Goal: Information Seeking & Learning: Learn about a topic

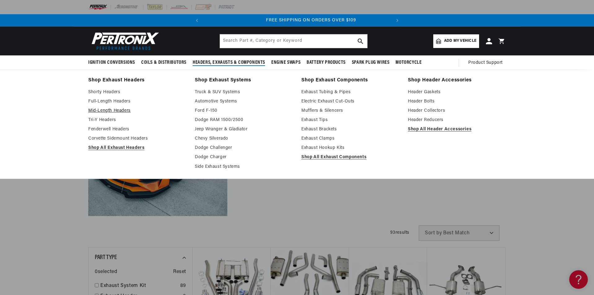
scroll to position [0, 188]
click at [110, 111] on link "Mid-Length Headers" at bounding box center [137, 110] width 98 height 7
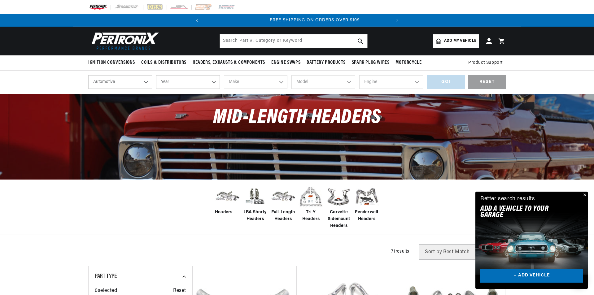
scroll to position [0, 188]
click at [445, 41] on span "Add my vehicle" at bounding box center [460, 41] width 32 height 6
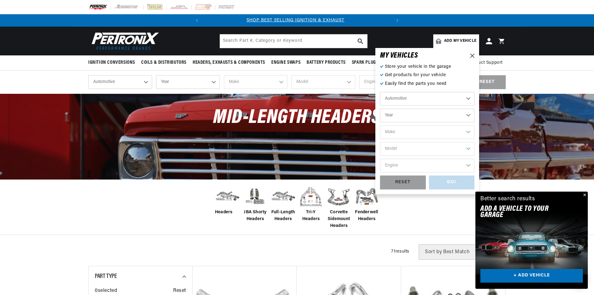
scroll to position [0, 0]
click at [468, 98] on select "Automotive Agricultural Industrial Marine Motorcycle" at bounding box center [427, 99] width 94 height 14
drag, startPoint x: 469, startPoint y: 114, endPoint x: 465, endPoint y: 116, distance: 4.0
click at [469, 114] on select "Year 2026 2025 2024 2023 2022 2021 2020 2019 2018 2017 2016 2015 2014 2013 2012…" at bounding box center [427, 116] width 94 height 14
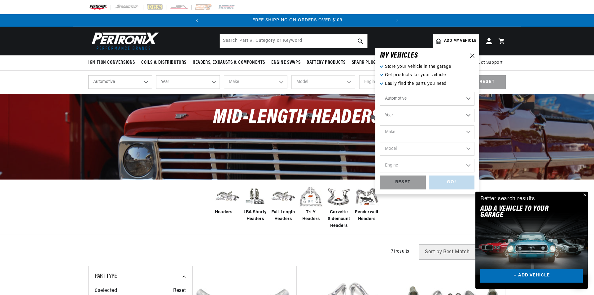
select select "1993"
click at [380, 109] on select "Year 2026 2025 2024 2023 2022 2021 2020 2019 2018 2017 2016 2015 2014 2013 2012…" at bounding box center [427, 116] width 94 height 14
select select "1993"
click at [468, 132] on select "Make Buick Cadillac Chevrolet Chrysler Dodge Ford GMC Hyundai Isuzu Jeep Lincol…" at bounding box center [427, 132] width 94 height 14
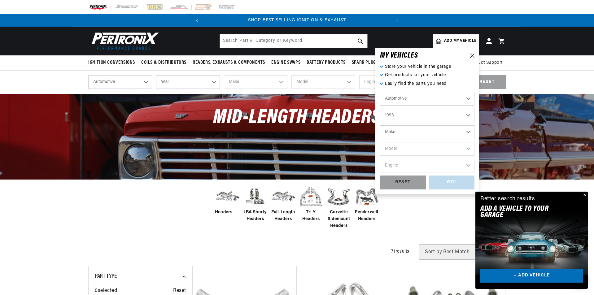
select select "Ford"
click at [380, 125] on select "Make Buick Cadillac Chevrolet Chrysler Dodge Ford GMC Hyundai Isuzu Jeep Lincol…" at bounding box center [427, 132] width 94 height 14
select select "Ford"
click at [469, 148] on select "Model Aerostar Bronco Crown Victoria E-150 Econoline E-150 Econoline Club Wagon…" at bounding box center [427, 149] width 94 height 14
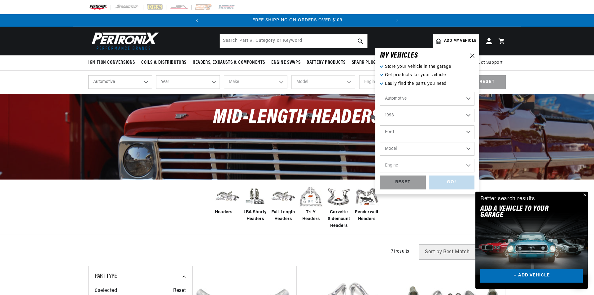
select select "Mustang"
click at [380, 142] on select "Model Aerostar Bronco Crown Victoria E-150 Econoline E-150 Econoline Club Wagon…" at bounding box center [427, 149] width 94 height 14
select select "Mustang"
click at [469, 166] on select "Engine 2.3L 5.0L" at bounding box center [427, 166] width 94 height 14
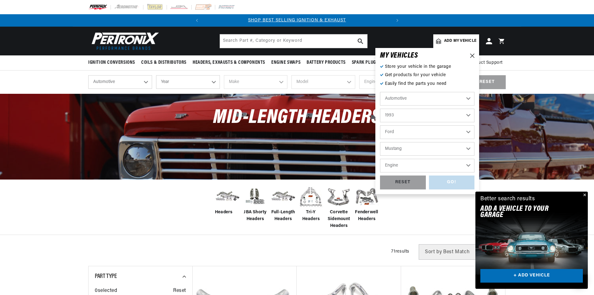
select select "5.0L"
click at [380, 159] on select "Engine 2.3L 5.0L" at bounding box center [427, 166] width 94 height 14
select select "5.0L"
click at [452, 183] on div "GO!" at bounding box center [452, 183] width 46 height 14
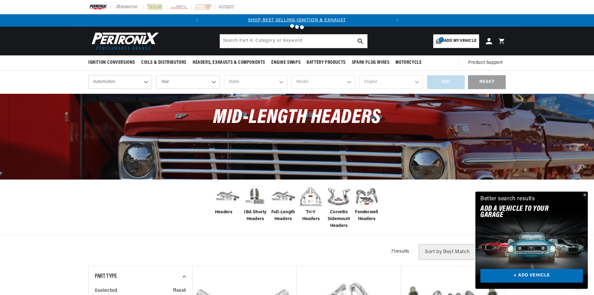
select select "1993"
select select "Ford"
select select "Mustang"
select select "5.0L"
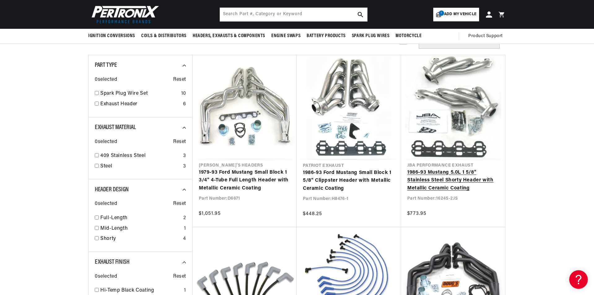
click at [436, 169] on link "1986-93 Mustang 5.0L 1 5/8" Stainless Steel Shorty Header with Metallic Ceramic…" at bounding box center [453, 181] width 92 height 24
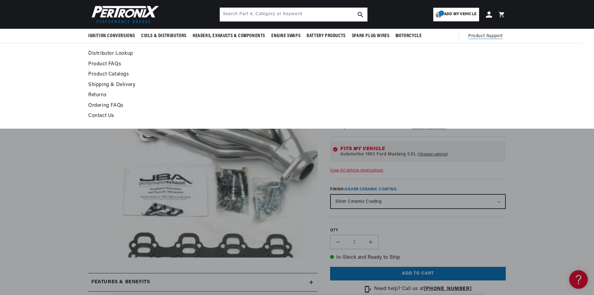
click at [103, 116] on link "Contact Us" at bounding box center [240, 116] width 305 height 9
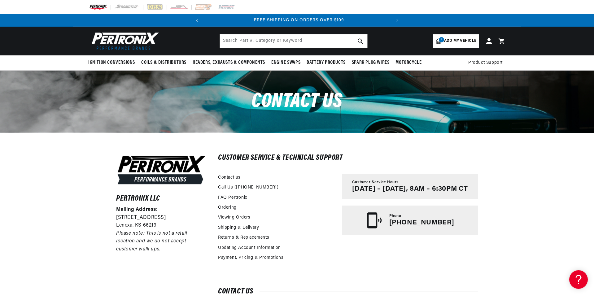
scroll to position [0, 188]
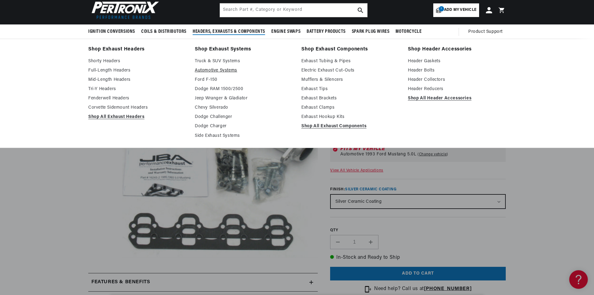
click at [219, 70] on link "Automotive Systems" at bounding box center [244, 70] width 98 height 7
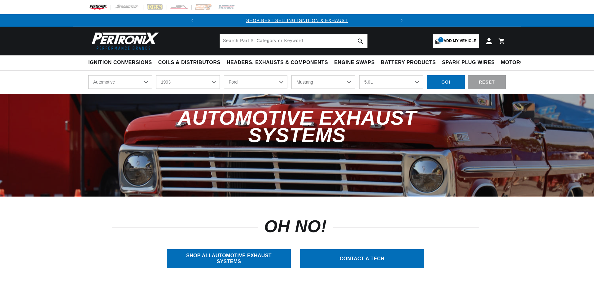
select select "1993"
select select "Ford"
select select "Mustang"
select select "5.0L"
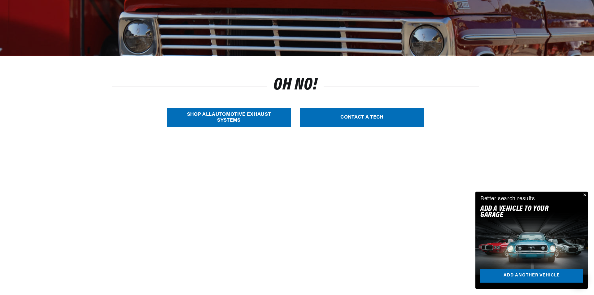
scroll to position [0, 188]
click at [226, 118] on link "SHOP ALL Automotive Exhaust Systems" at bounding box center [229, 117] width 124 height 19
select select "Year"
select select "Make"
select select "Model"
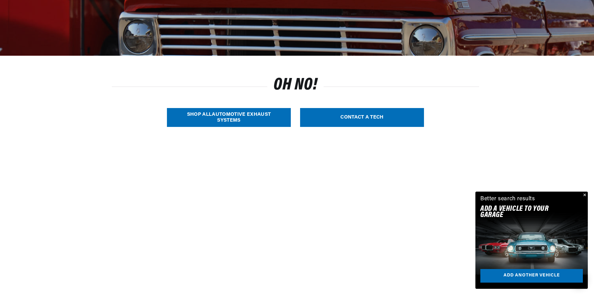
select select "Engine"
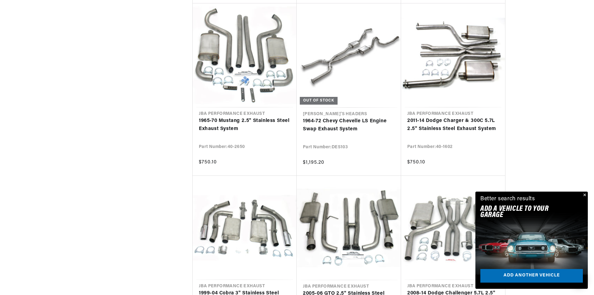
scroll to position [0, 188]
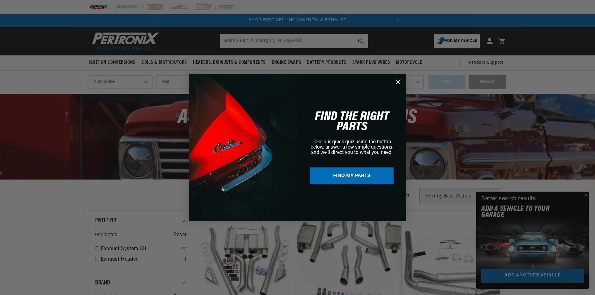
click at [396, 82] on circle "Close dialog" at bounding box center [398, 82] width 10 height 10
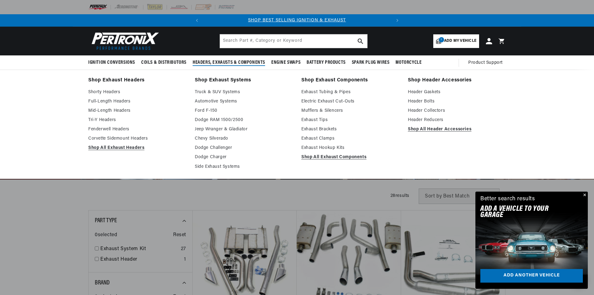
click at [432, 78] on link "Shop Header Accessories" at bounding box center [457, 80] width 98 height 9
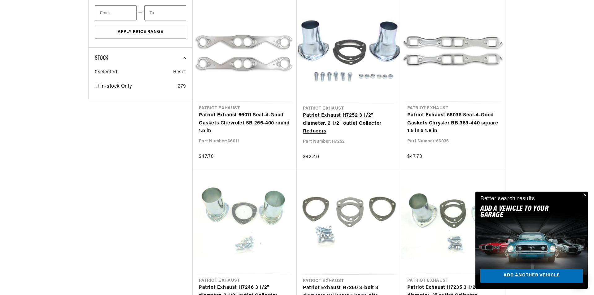
scroll to position [558, 0]
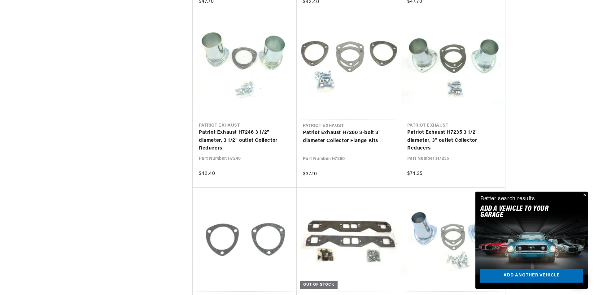
scroll to position [0, 188]
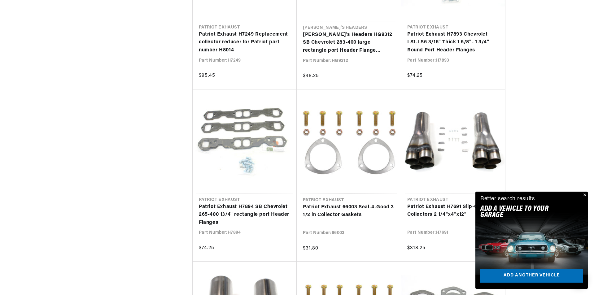
scroll to position [1859, 0]
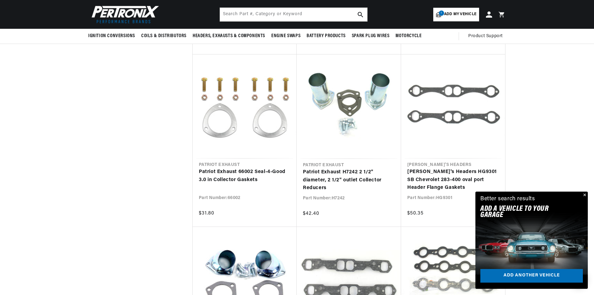
scroll to position [0, 188]
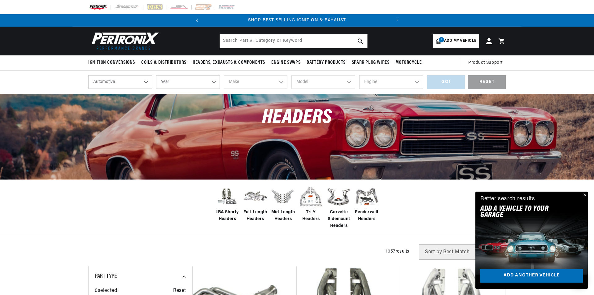
click at [145, 82] on select "Automotive Agricultural Industrial Marine Motorcycle" at bounding box center [120, 82] width 64 height 14
click at [213, 81] on select "Year 2026 2025 2024 2023 2022 2021 2020 2019 2018 2017 2016 2015 2014 2013 2012…" at bounding box center [188, 82] width 64 height 14
select select "1993"
click at [156, 75] on select "Year 2026 2025 2024 2023 2022 2021 2020 2019 2018 2017 2016 2015 2014 2013 2012…" at bounding box center [188, 82] width 64 height 14
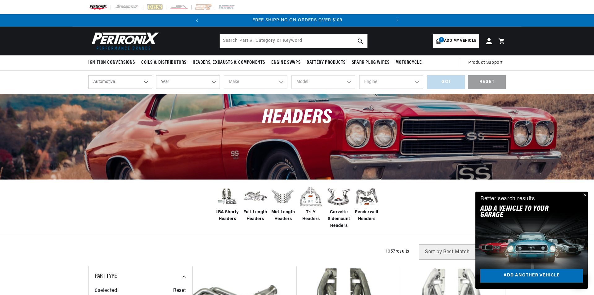
select select "1993"
click at [282, 82] on select "Make Buick Cadillac Chevrolet Chrysler Dodge Ford GMC Hyundai Isuzu Jeep Lincol…" at bounding box center [256, 82] width 64 height 14
select select "Ford"
click at [224, 75] on select "Make Buick Cadillac Chevrolet Chrysler Dodge Ford GMC Hyundai Isuzu Jeep Lincol…" at bounding box center [256, 82] width 64 height 14
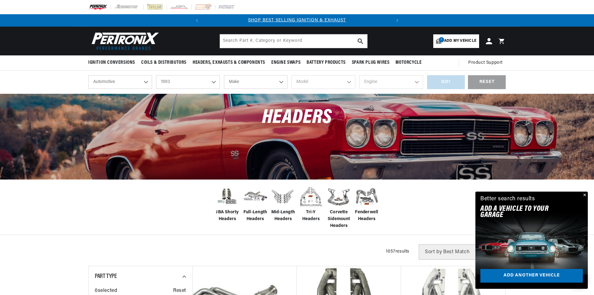
select select "Ford"
click at [348, 80] on select "Model Aerostar Bronco Crown Victoria E-150 Econoline E-150 Econoline Club Wagon…" at bounding box center [324, 82] width 64 height 14
select select "Mustang"
click at [292, 75] on select "Model Aerostar Bronco Crown Victoria E-150 Econoline E-150 Econoline Club Wagon…" at bounding box center [324, 82] width 64 height 14
select select "Mustang"
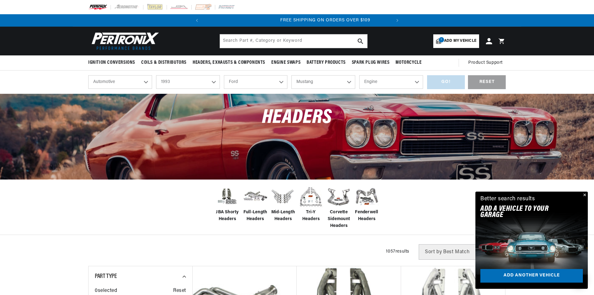
scroll to position [0, 188]
click at [416, 81] on select "Engine 2.3L 5.0L" at bounding box center [391, 82] width 64 height 14
select select "5.0L"
click at [359, 75] on select "Engine 2.3L 5.0L" at bounding box center [391, 82] width 64 height 14
select select "5.0L"
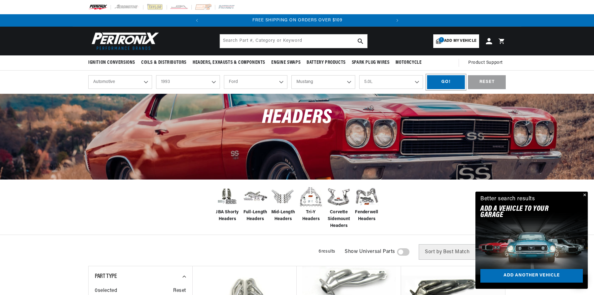
click at [450, 82] on div "GO!" at bounding box center [446, 82] width 38 height 14
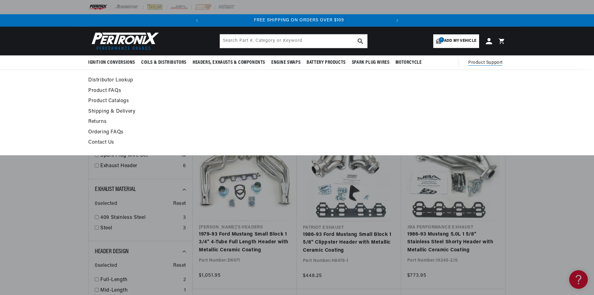
scroll to position [0, 188]
click at [104, 141] on link "Contact Us" at bounding box center [240, 142] width 305 height 9
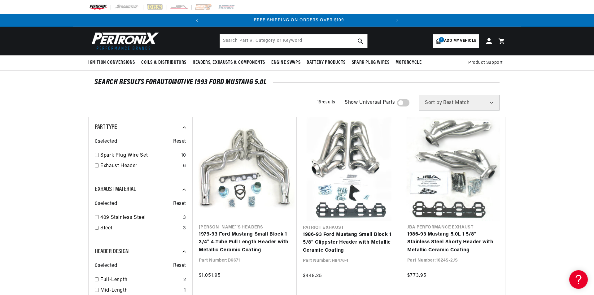
scroll to position [0, 188]
